Goal: Information Seeking & Learning: Find specific fact

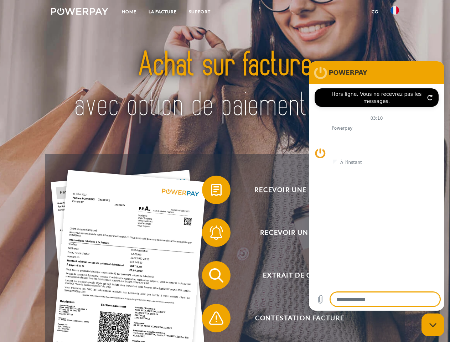
click at [79, 12] on img at bounding box center [79, 11] width 57 height 7
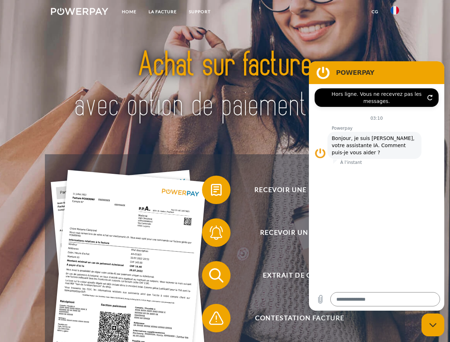
click at [395, 12] on img at bounding box center [394, 10] width 9 height 9
click at [375, 12] on link "CG" at bounding box center [375, 11] width 19 height 13
click at [211, 191] on span at bounding box center [206, 190] width 36 height 36
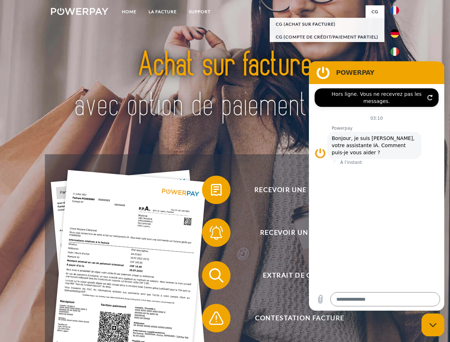
click at [211, 234] on span at bounding box center [206, 233] width 36 height 36
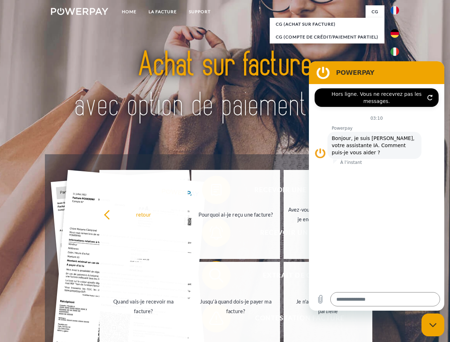
click at [211, 277] on link "Jusqu'à quand dois-je payer ma facture?" at bounding box center [235, 306] width 89 height 89
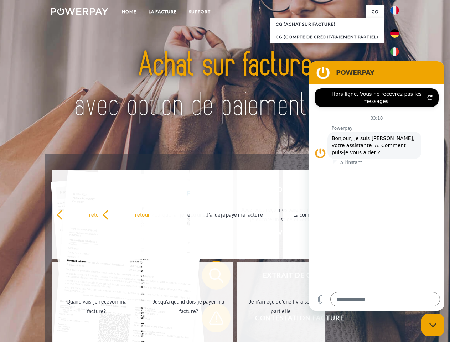
click at [211, 320] on span at bounding box center [206, 318] width 36 height 36
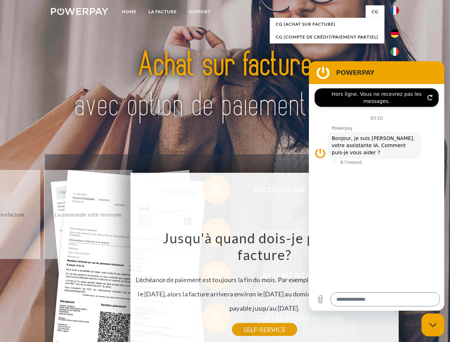
click at [433, 325] on icon "Fermer la fenêtre de messagerie" at bounding box center [432, 325] width 7 height 5
type textarea "*"
